Goal: Use online tool/utility: Utilize a website feature to perform a specific function

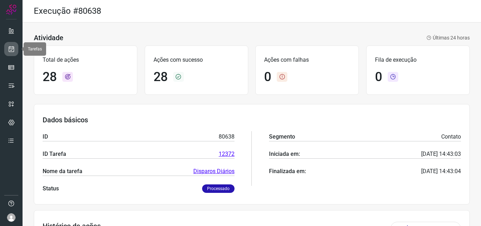
click at [16, 46] on link at bounding box center [11, 49] width 14 height 14
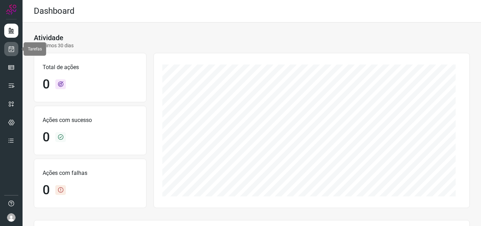
click at [15, 45] on link at bounding box center [11, 49] width 14 height 14
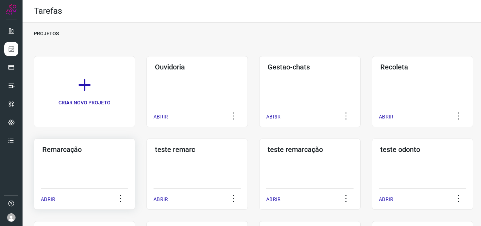
click at [146, 162] on div "Remarcação ABRIR" at bounding box center [196, 173] width 101 height 71
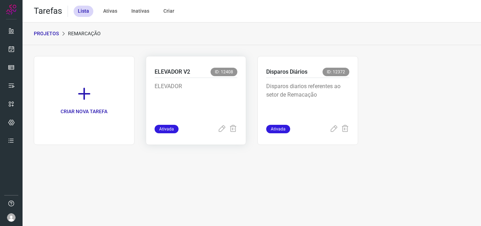
click at [179, 103] on p "ELEVADOR" at bounding box center [195, 99] width 83 height 35
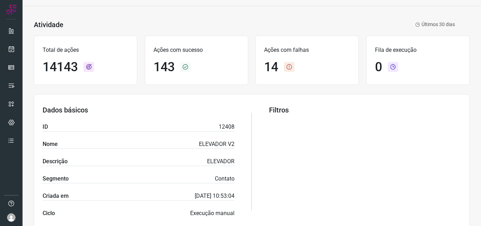
scroll to position [35, 0]
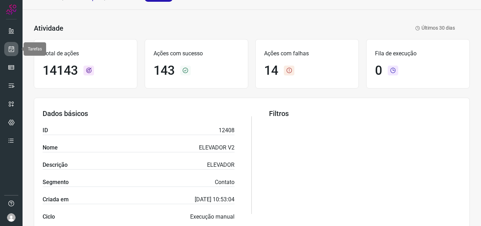
click at [10, 48] on icon at bounding box center [11, 48] width 7 height 7
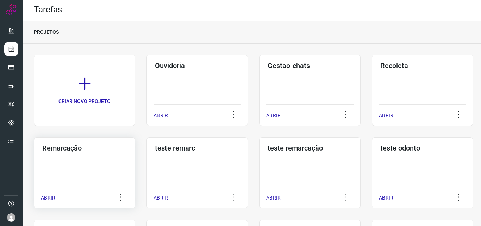
click at [146, 158] on div "Remarcação ABRIR" at bounding box center [196, 172] width 101 height 71
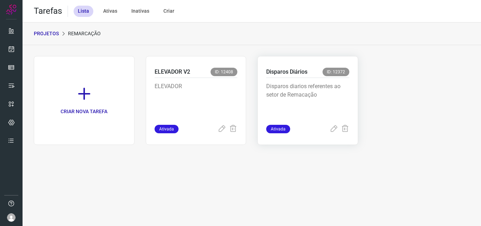
click at [314, 80] on div "Disparos diarios referentes ao setor de Remacação" at bounding box center [307, 101] width 83 height 47
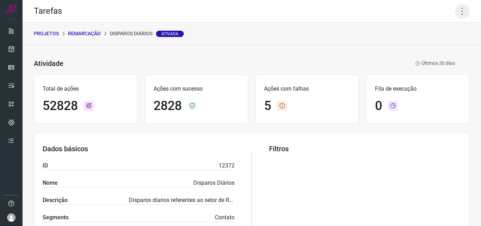
click at [458, 13] on icon at bounding box center [462, 11] width 15 height 15
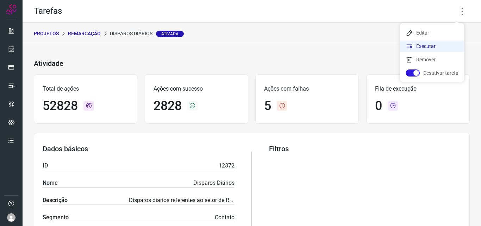
click at [438, 46] on li "Executar" at bounding box center [432, 45] width 64 height 11
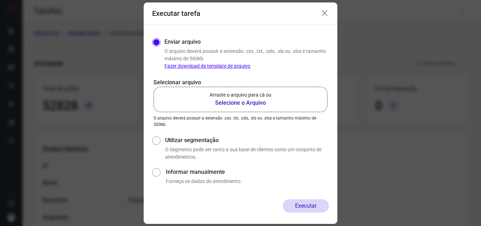
click at [251, 105] on b "Selecione o Arquivo" at bounding box center [240, 103] width 62 height 8
click at [0, 0] on input "Arraste o arquivo para cá ou Selecione o Arquivo" at bounding box center [0, 0] width 0 height 0
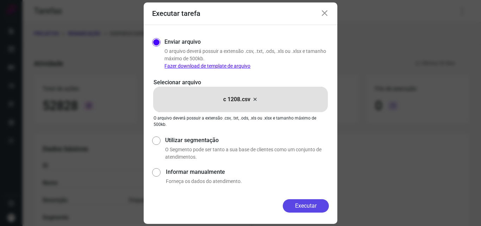
click at [303, 204] on button "Executar" at bounding box center [306, 205] width 46 height 13
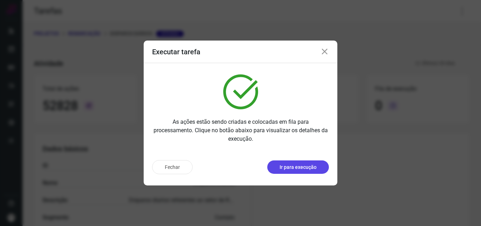
click at [310, 163] on p "Ir para execução" at bounding box center [297, 166] width 37 height 7
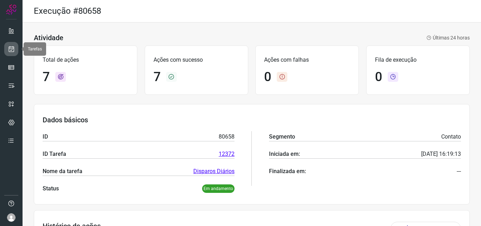
click at [15, 46] on link at bounding box center [11, 49] width 14 height 14
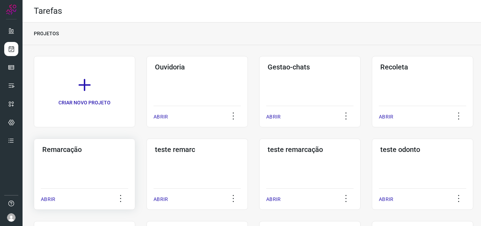
click at [146, 169] on div "Remarcação ABRIR" at bounding box center [196, 173] width 101 height 71
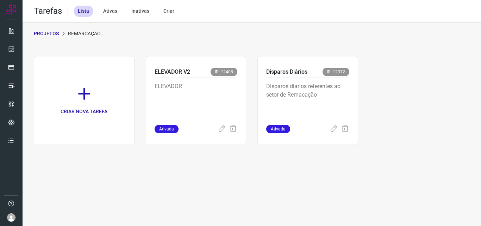
click at [323, 93] on p "Disparos diarios referentes ao setor de Remacação" at bounding box center [307, 99] width 83 height 35
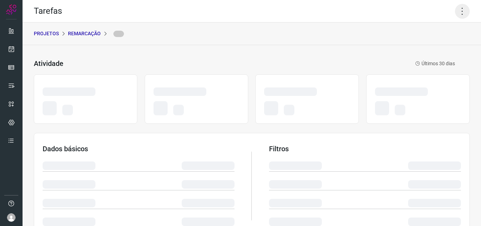
click at [455, 13] on icon at bounding box center [462, 11] width 15 height 15
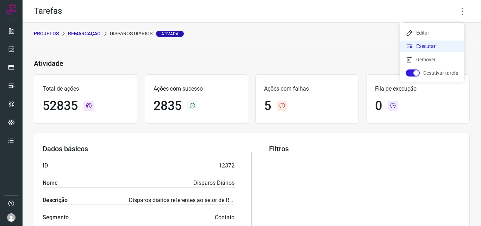
click at [441, 43] on li "Executar" at bounding box center [432, 45] width 64 height 11
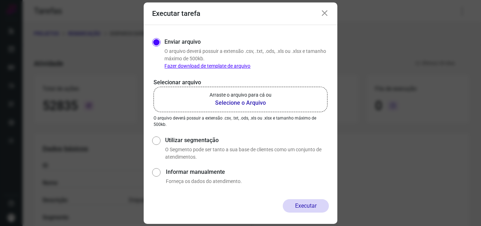
click at [261, 105] on b "Selecione o Arquivo" at bounding box center [240, 103] width 62 height 8
click at [0, 0] on input "Arraste o arquivo para cá ou Selecione o Arquivo" at bounding box center [0, 0] width 0 height 0
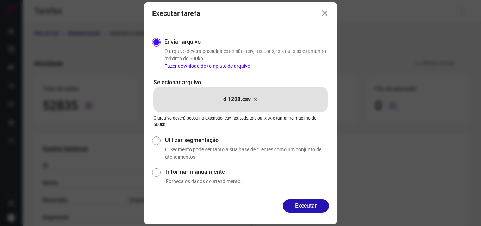
click at [308, 196] on div "Enviar arquivo O arquivo deverá possuir a extensão .csv, .txt, .ods, .xls ou .x…" at bounding box center [241, 112] width 194 height 174
click at [308, 202] on button "Executar" at bounding box center [306, 205] width 46 height 13
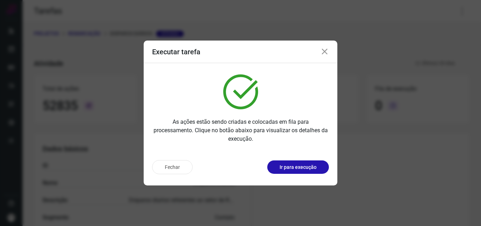
click at [309, 176] on div "Fechar Ir para execução" at bounding box center [241, 169] width 194 height 31
click at [312, 169] on p "Ir para execução" at bounding box center [297, 166] width 37 height 7
